Goal: Information Seeking & Learning: Learn about a topic

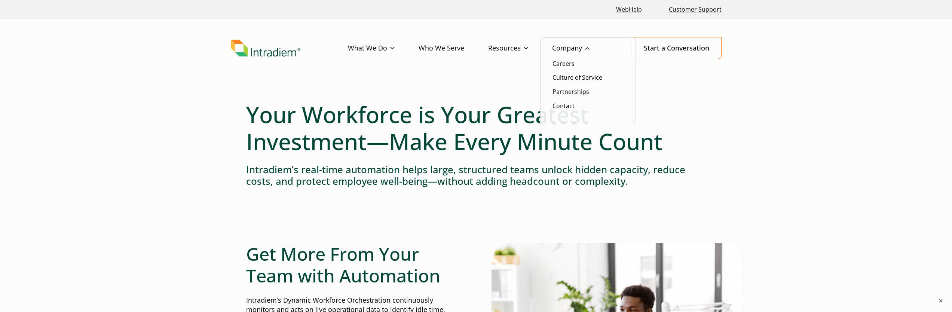
click at [578, 52] on link "Company" at bounding box center [582, 48] width 61 height 22
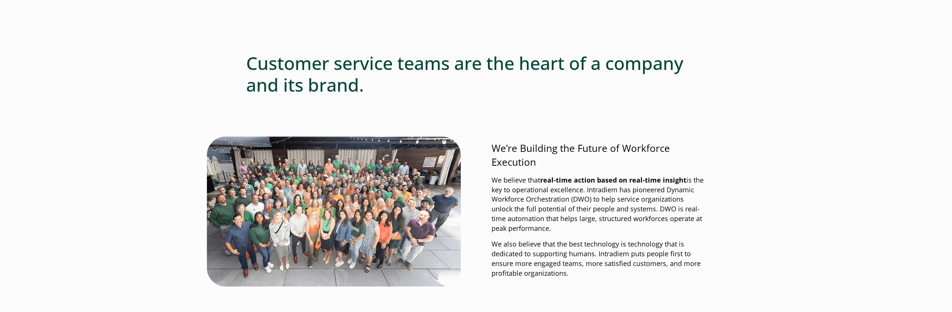
scroll to position [365, 0]
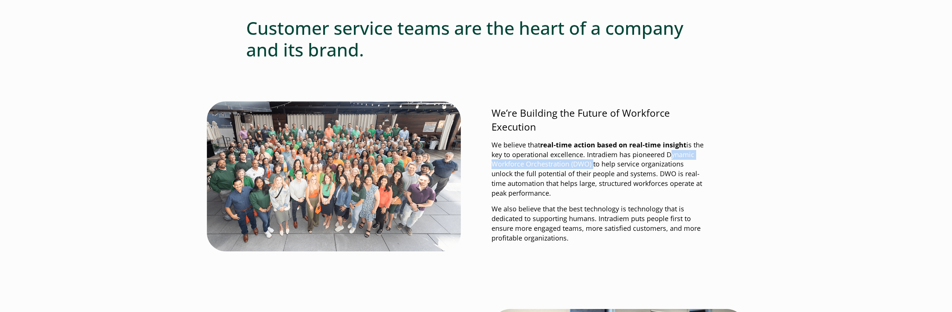
drag, startPoint x: 665, startPoint y: 155, endPoint x: 592, endPoint y: 165, distance: 73.6
click at [592, 165] on p "We believe that real-time action based on real-time insight is the key to opera…" at bounding box center [599, 169] width 215 height 58
copy p "Dynamic Workforce Orchestration (DWO)"
